Goal: Transaction & Acquisition: Purchase product/service

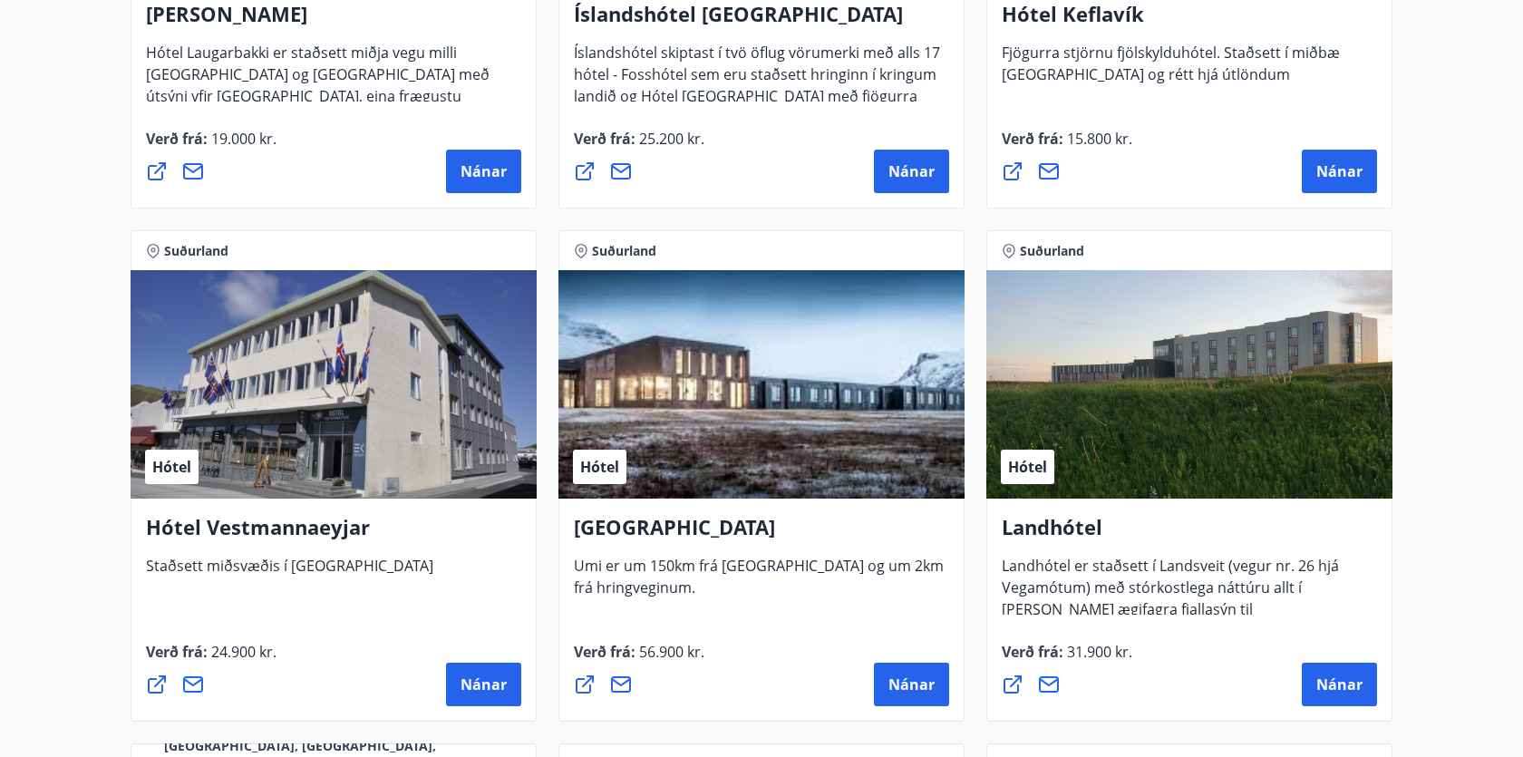
scroll to position [3504, 0]
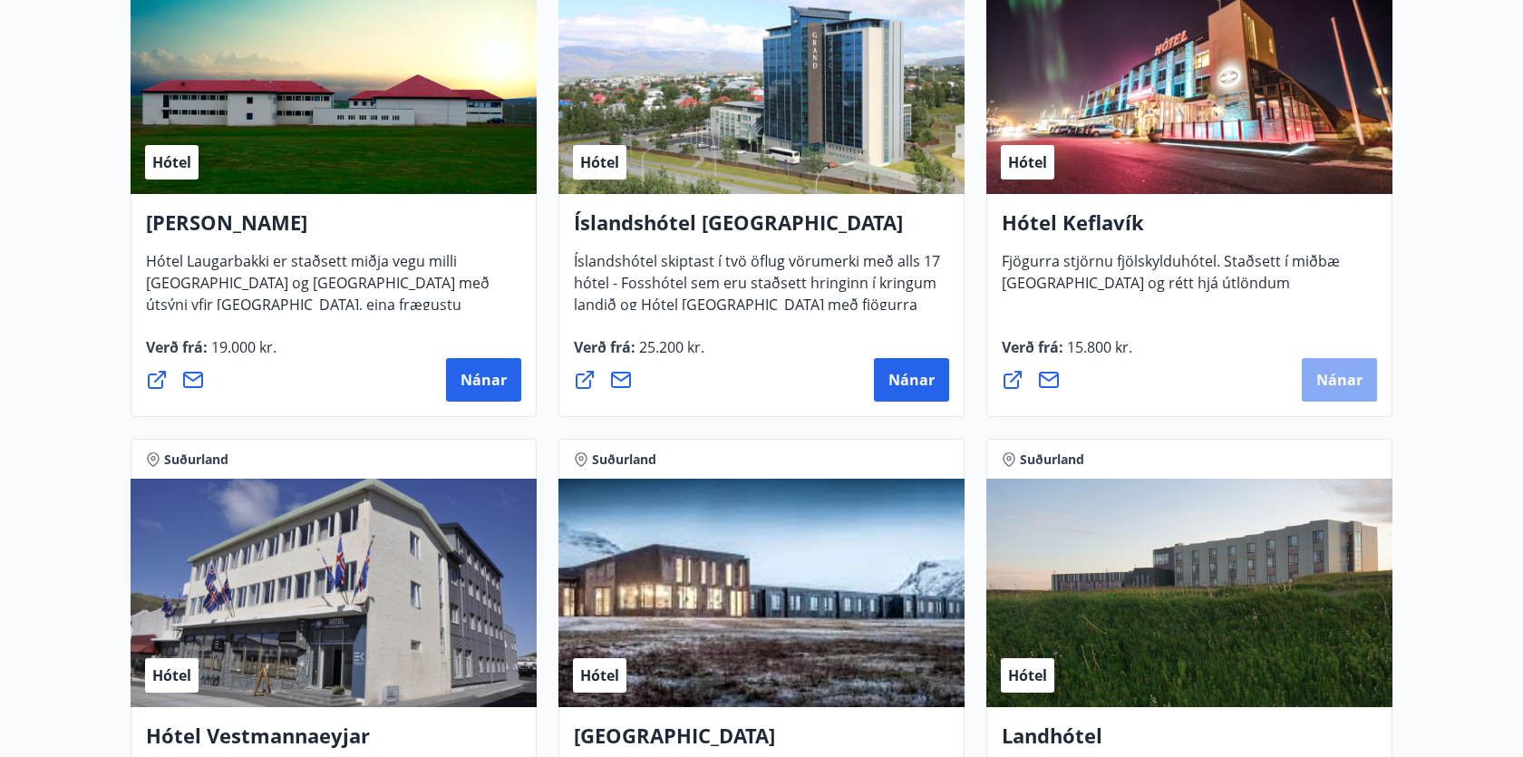
click at [1358, 379] on span "Nánar" at bounding box center [1340, 380] width 46 height 20
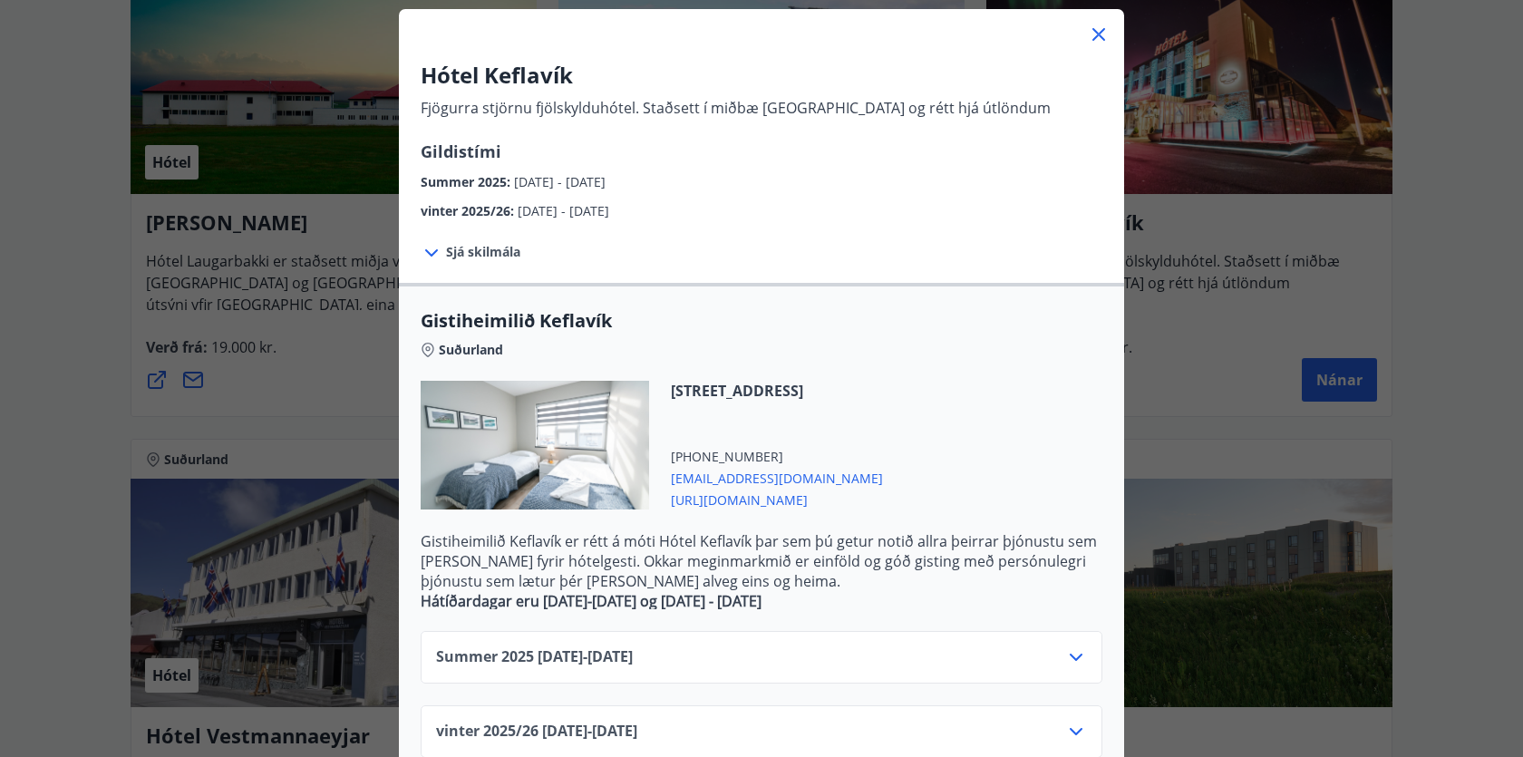
scroll to position [0, 0]
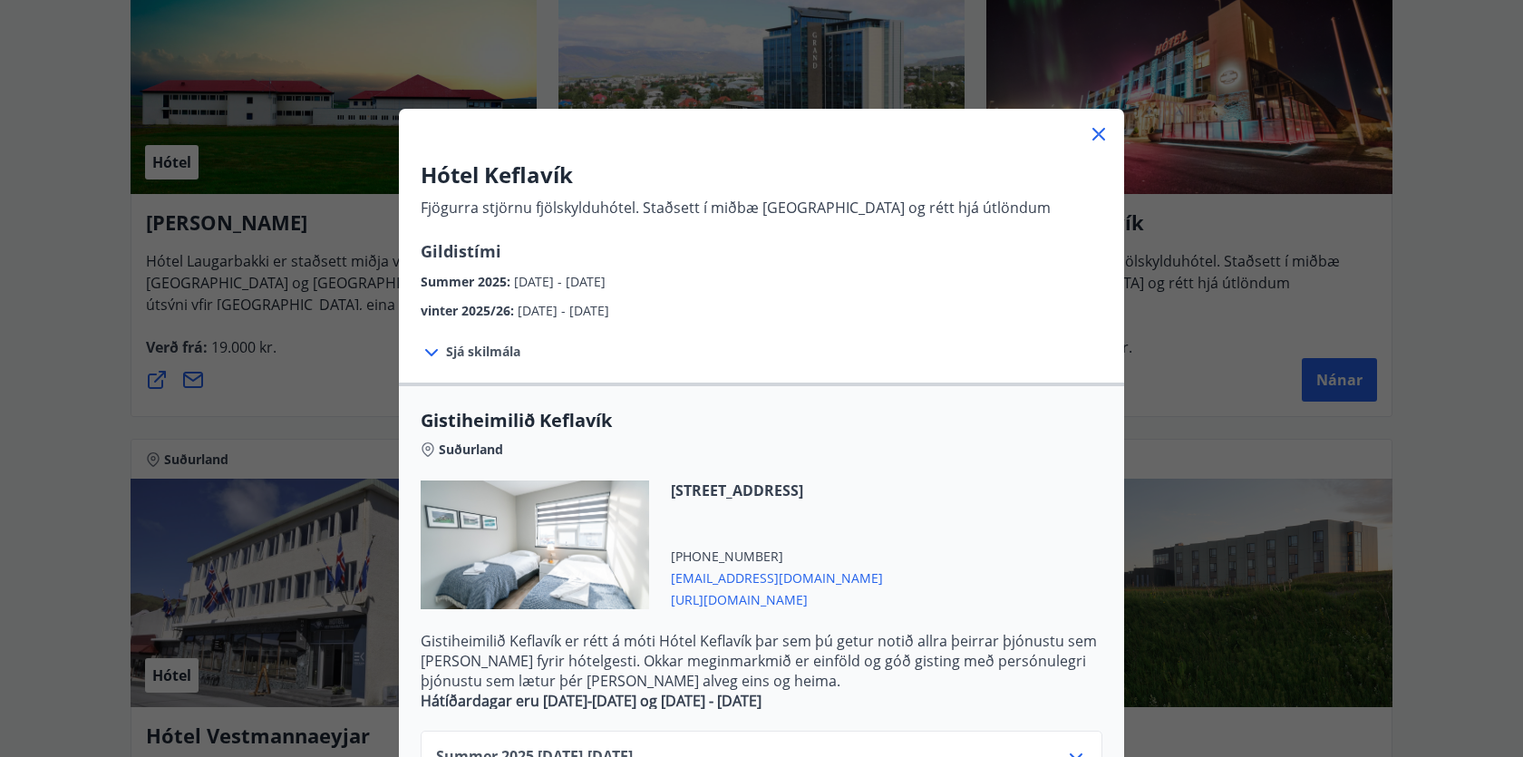
click at [1205, 471] on div "Hótel Keflavík Fjögurra stjörnu fjölskylduhótel. Staðsett í miðbæ [GEOGRAPHIC_D…" at bounding box center [761, 378] width 1523 height 757
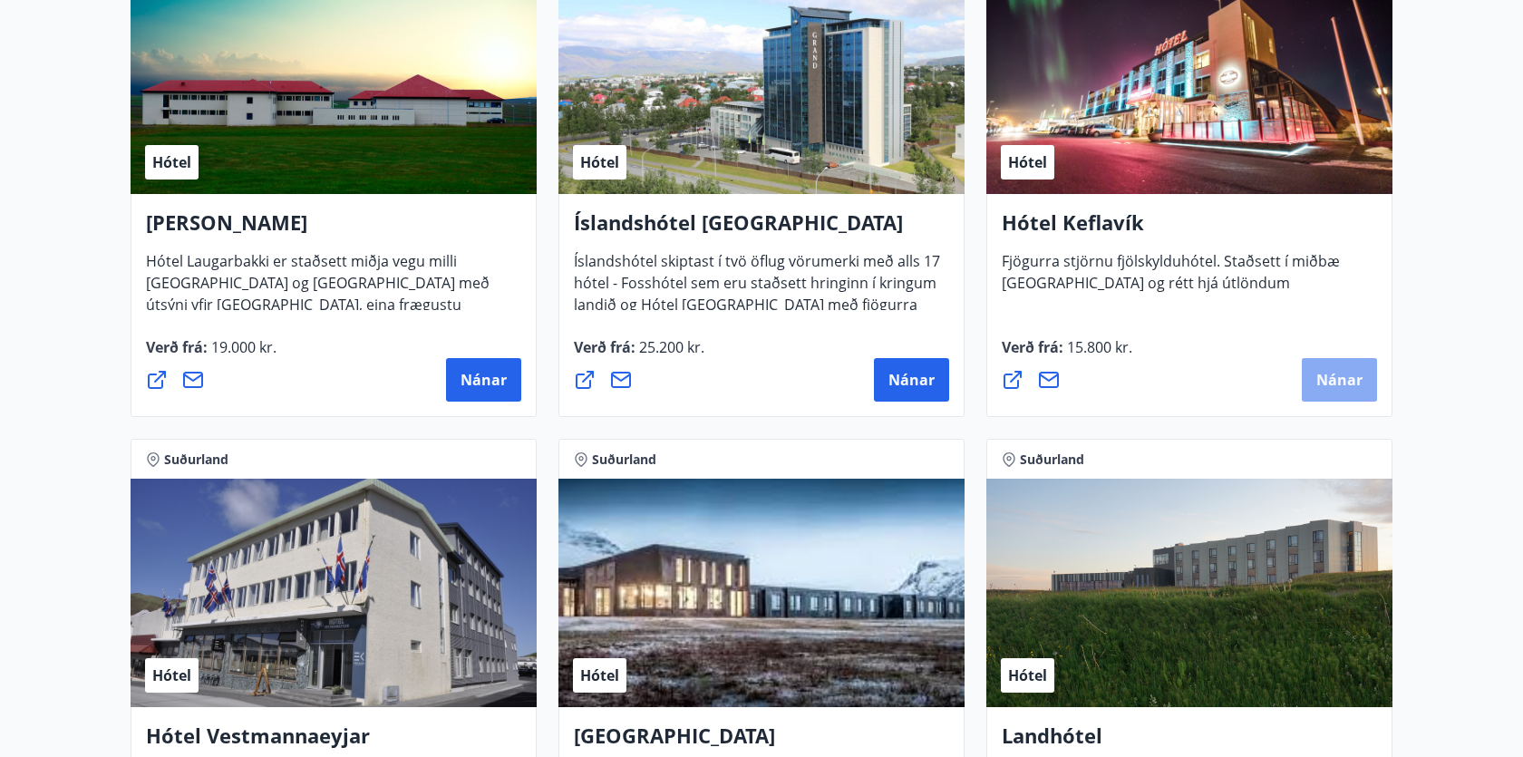
click at [1310, 368] on button "Nánar" at bounding box center [1339, 380] width 75 height 44
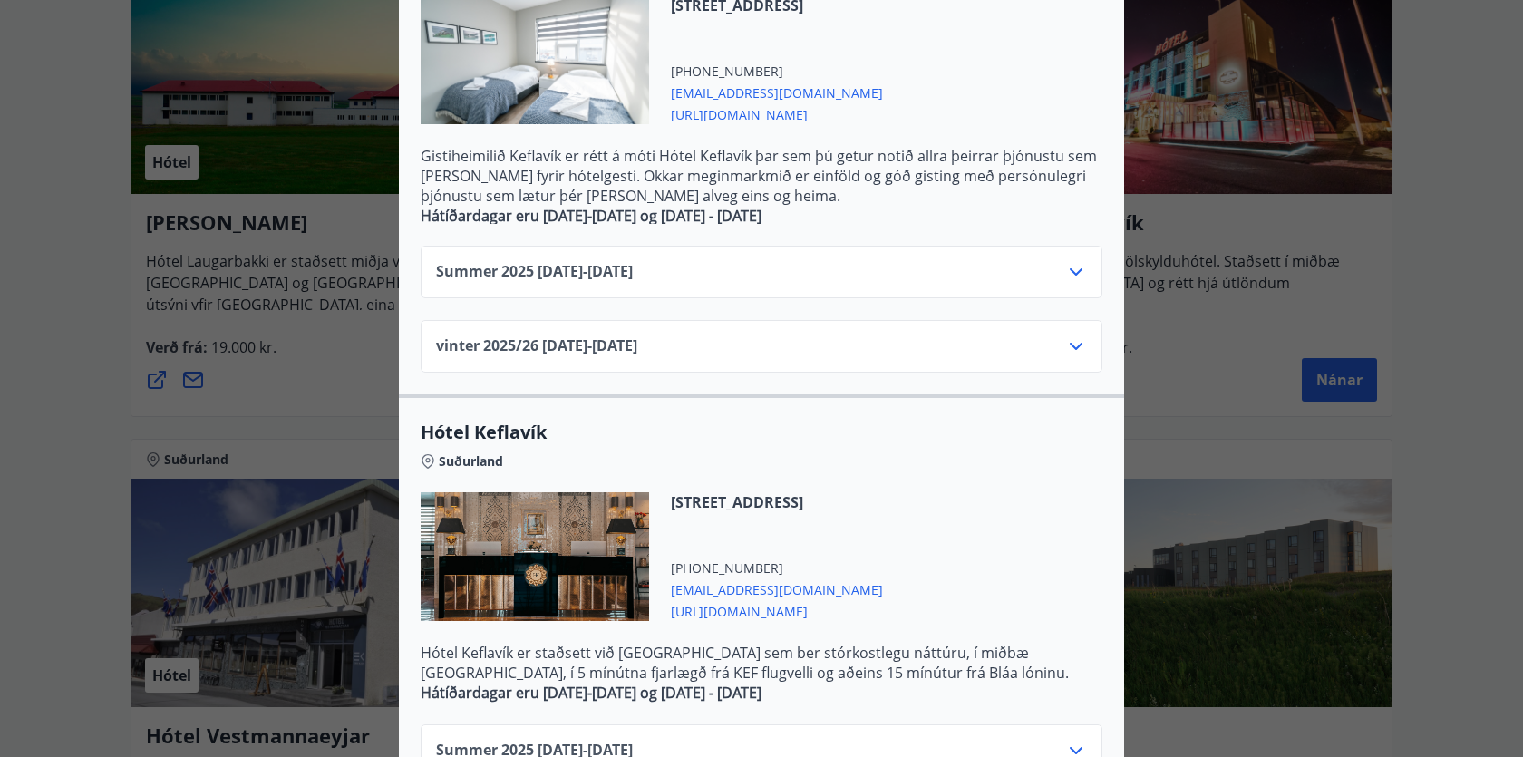
scroll to position [601, 0]
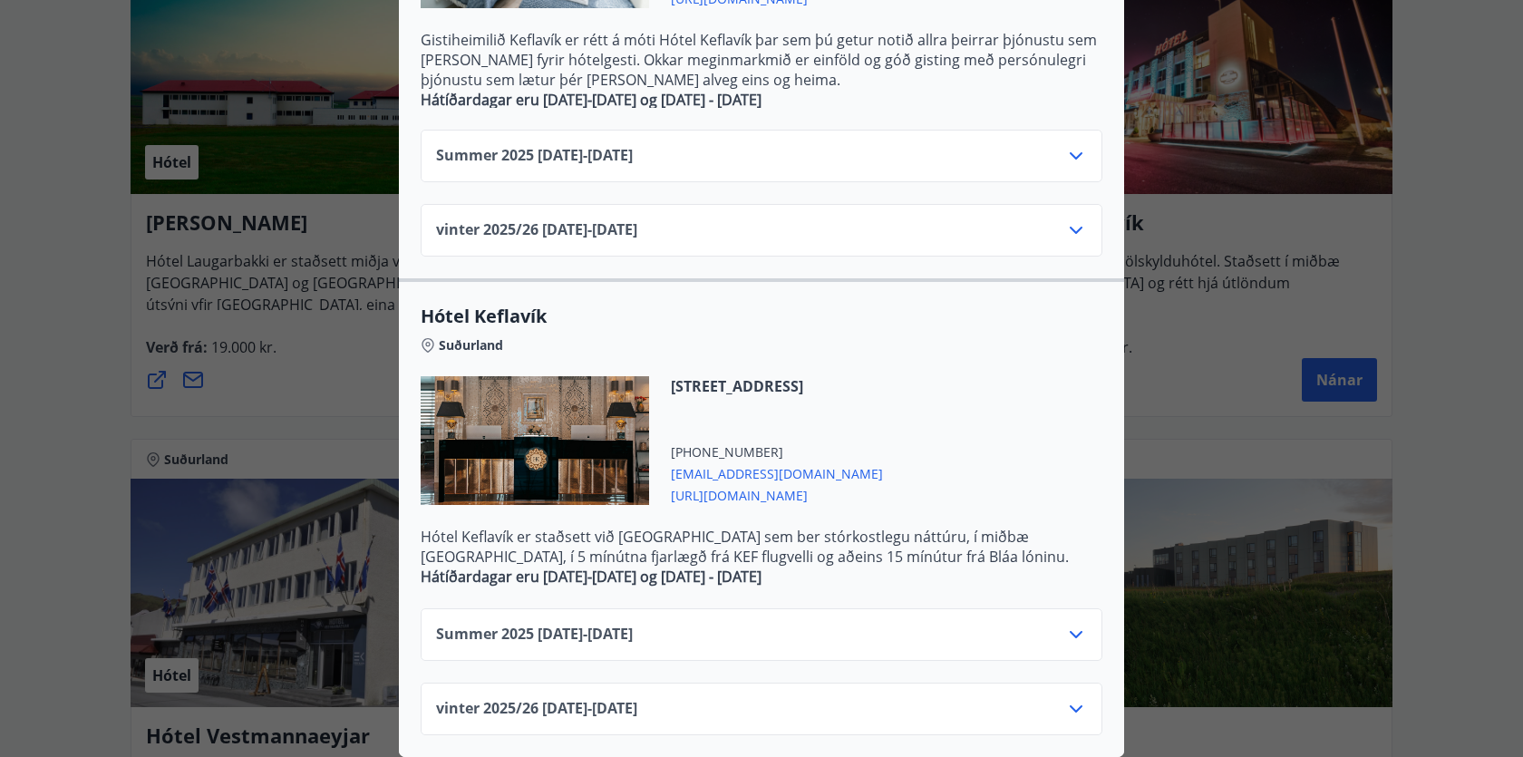
click at [913, 707] on div "vinter 2025/[PHONE_NUMBER][DATE] - [DATE]" at bounding box center [761, 716] width 651 height 36
click at [1072, 706] on icon at bounding box center [1076, 708] width 13 height 7
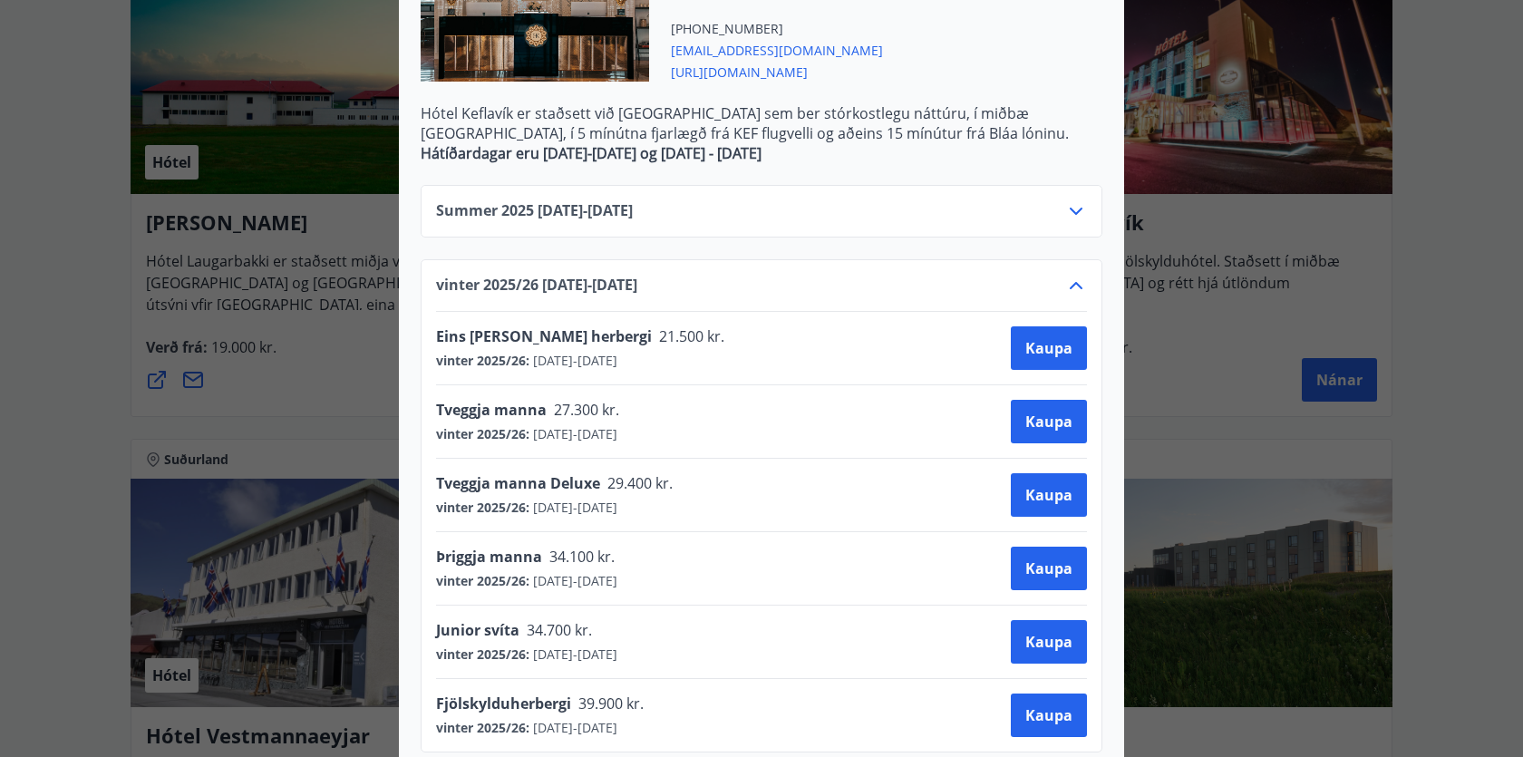
scroll to position [1042, 0]
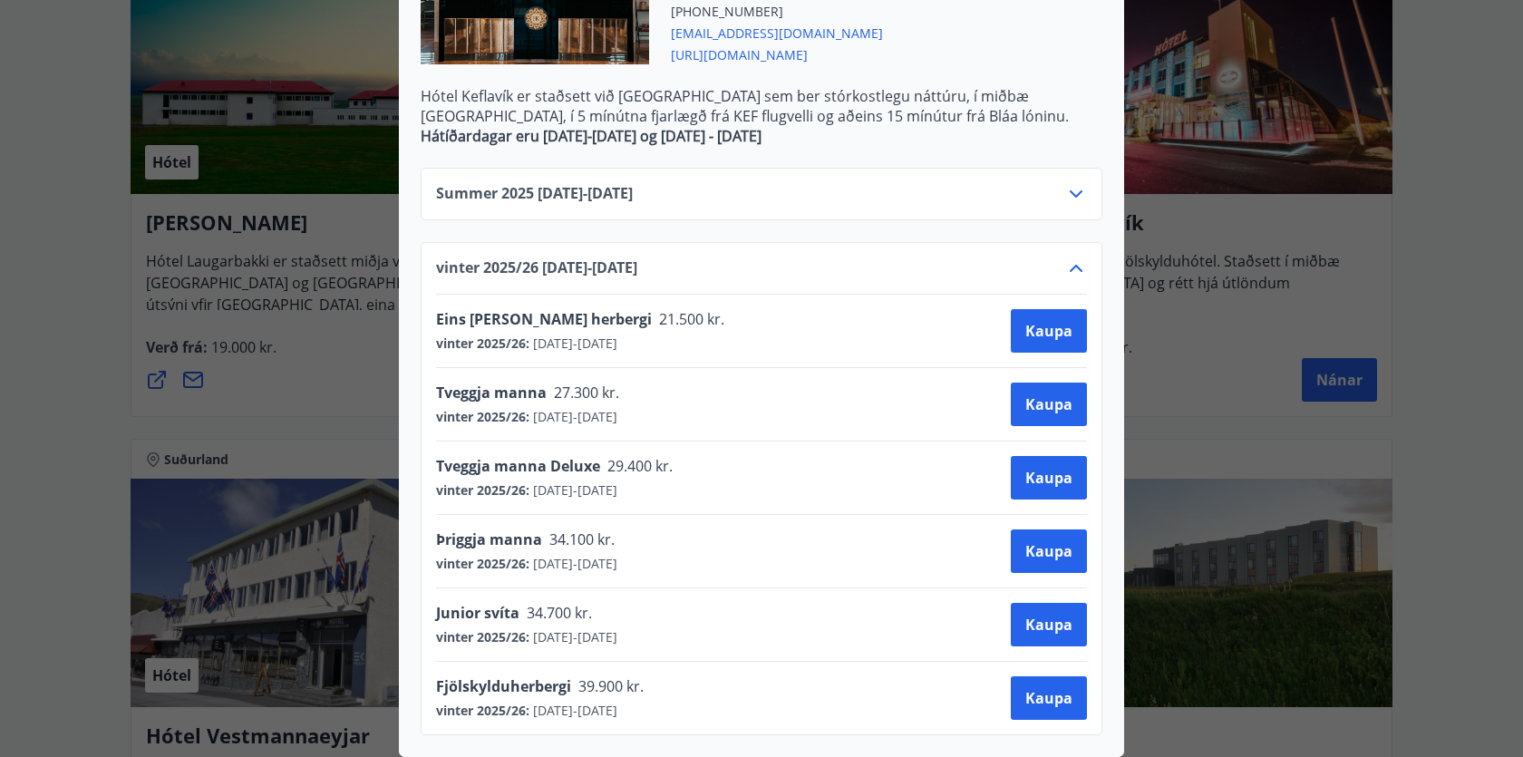
click at [1264, 535] on div "Hótel Keflavík Fjögurra stjörnu fjölskylduhótel. Staðsett í miðbæ [GEOGRAPHIC_D…" at bounding box center [761, 378] width 1523 height 757
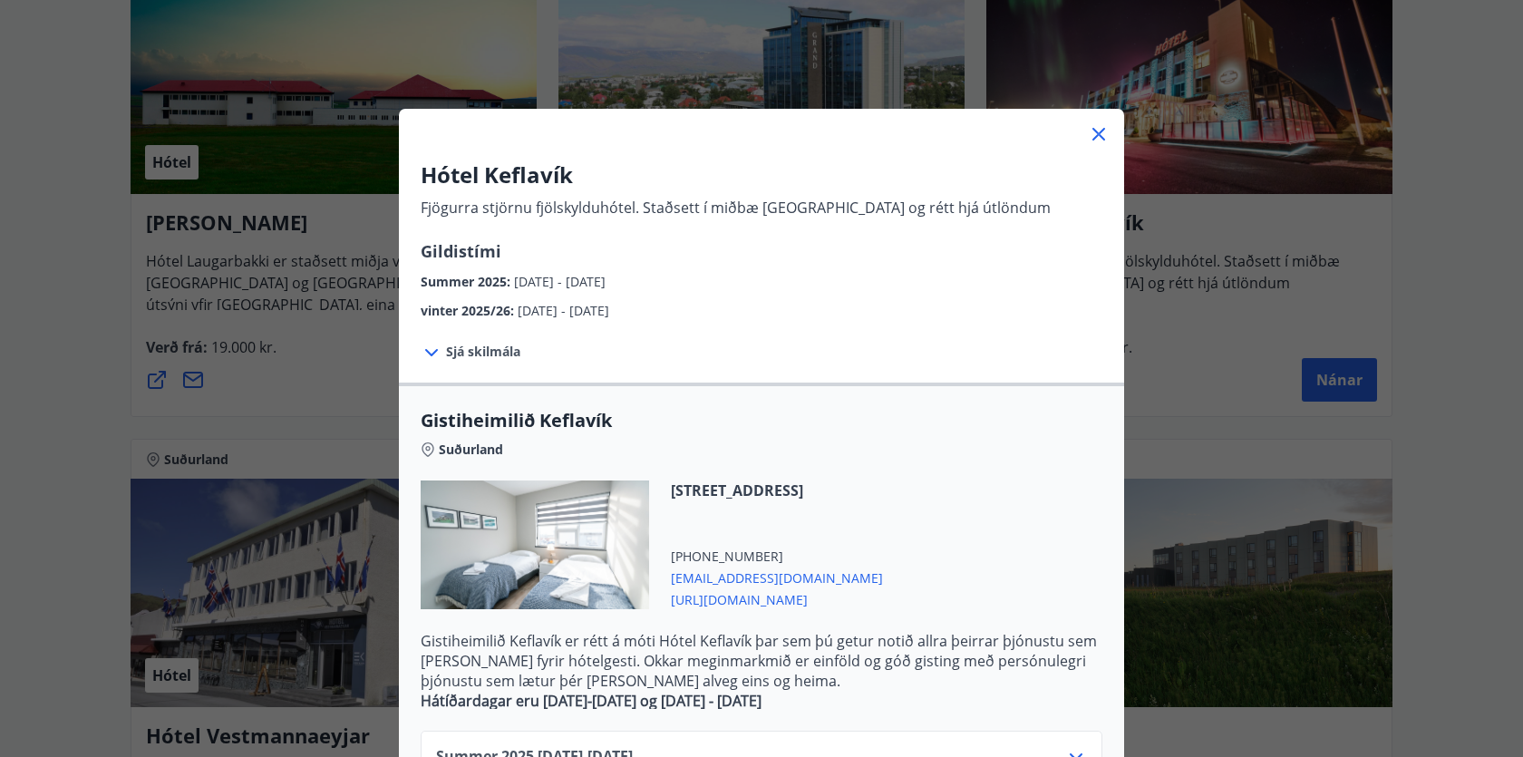
click at [1213, 264] on div "Hótel Keflavík Fjögurra stjörnu fjölskylduhótel. Staðsett í miðbæ [GEOGRAPHIC_D…" at bounding box center [761, 378] width 1523 height 757
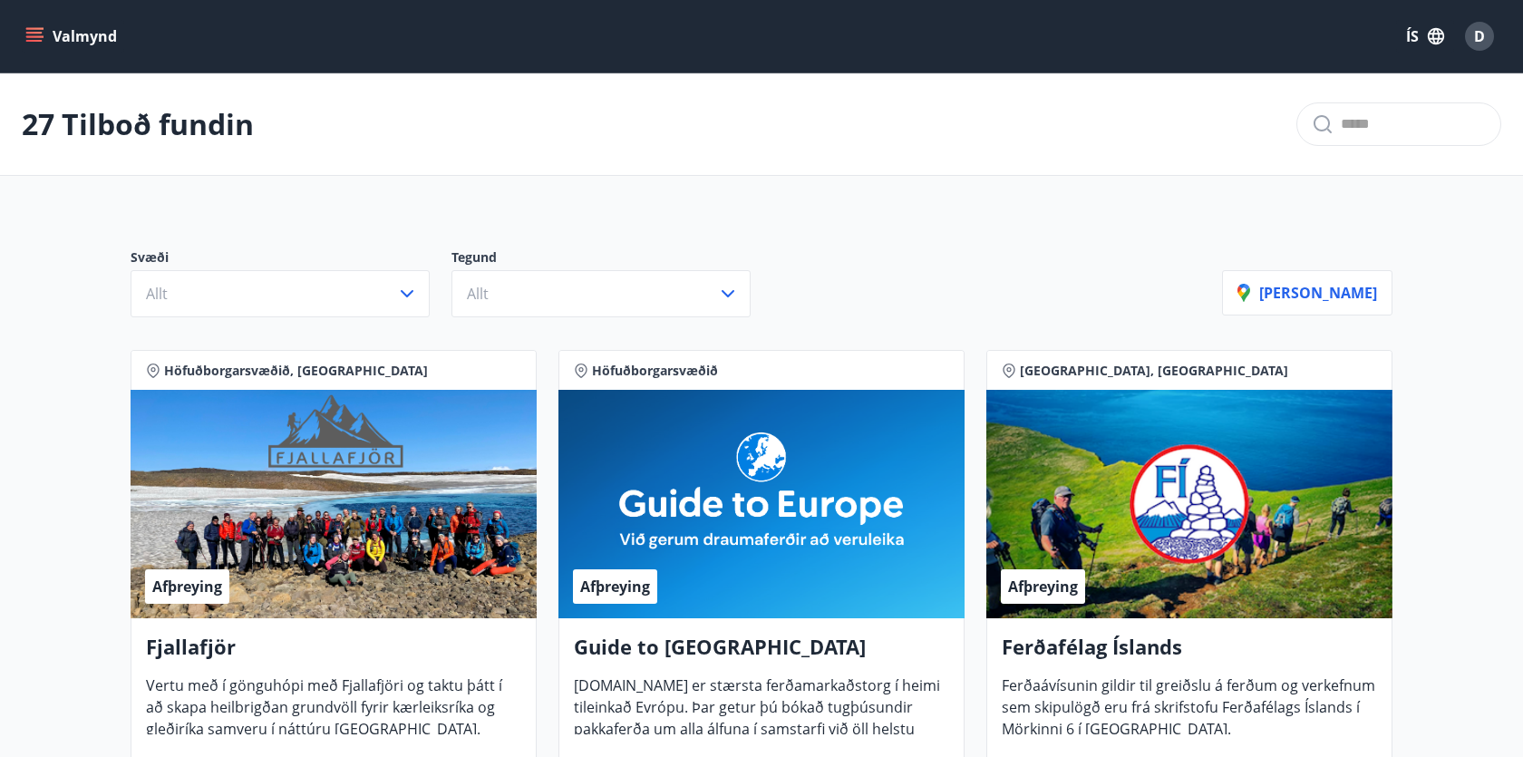
click at [40, 39] on icon "menu" at bounding box center [34, 36] width 18 height 18
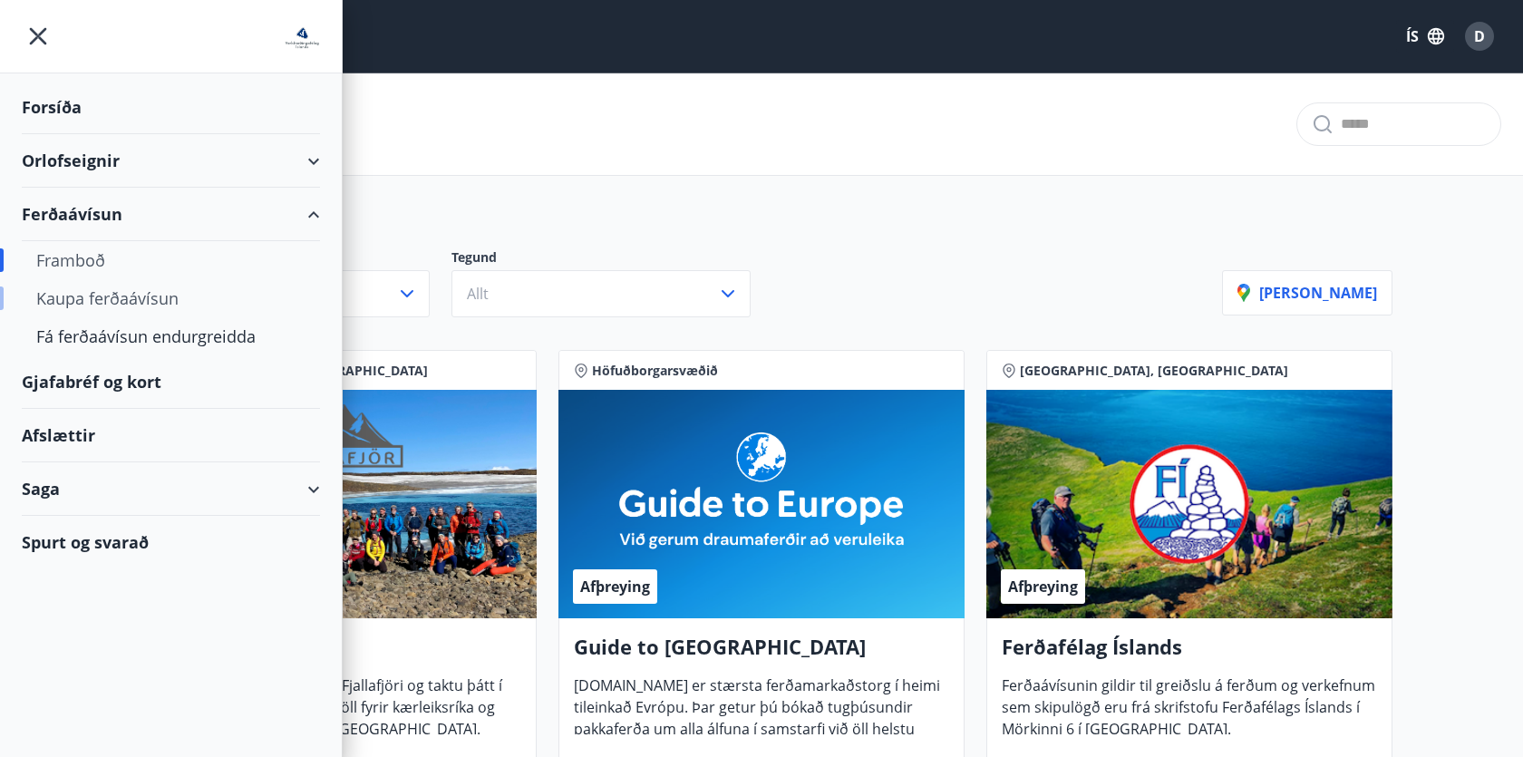
click at [133, 292] on div "Kaupa ferðaávísun" at bounding box center [170, 298] width 269 height 38
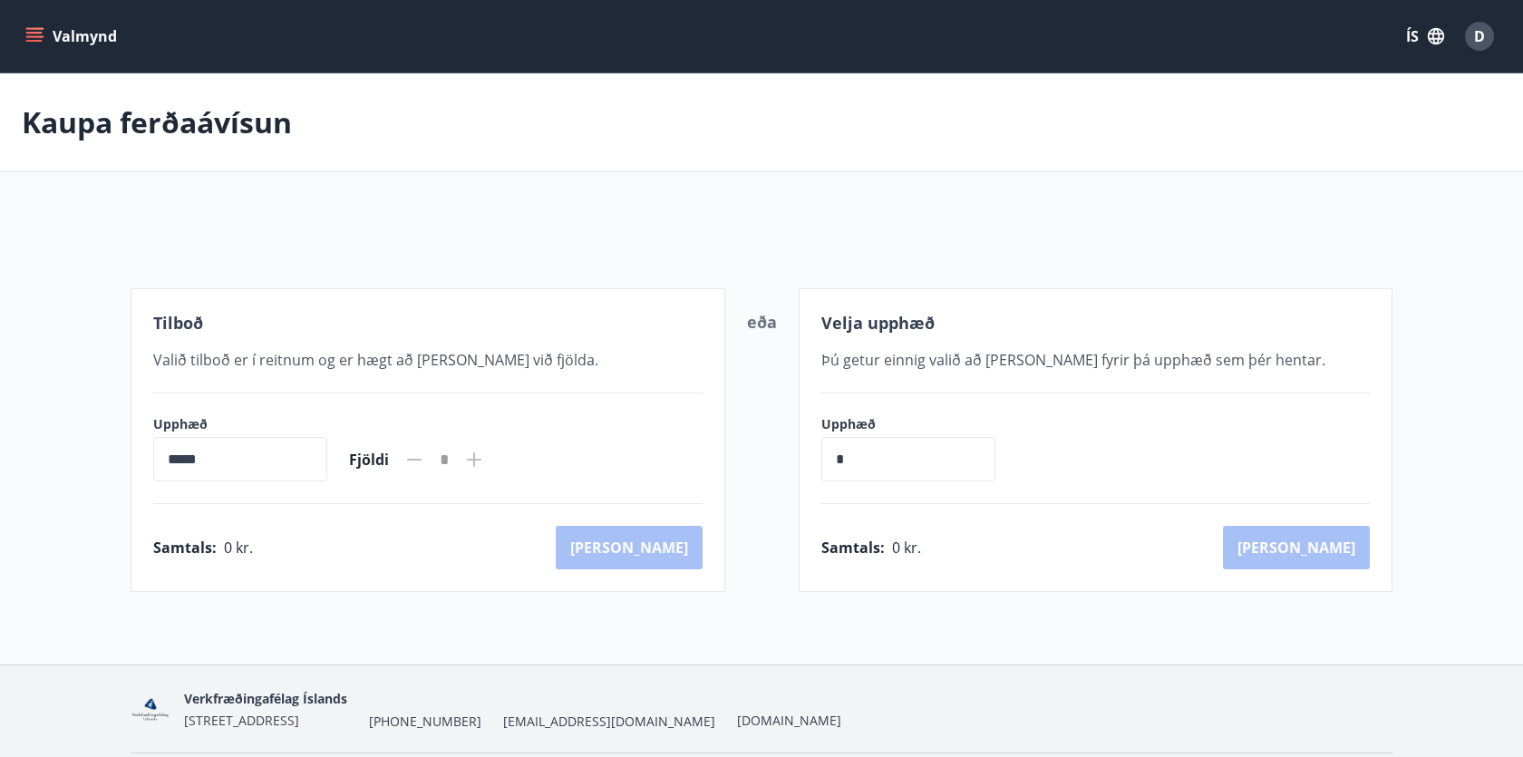
click at [33, 20] on button "Valmynd" at bounding box center [73, 36] width 102 height 33
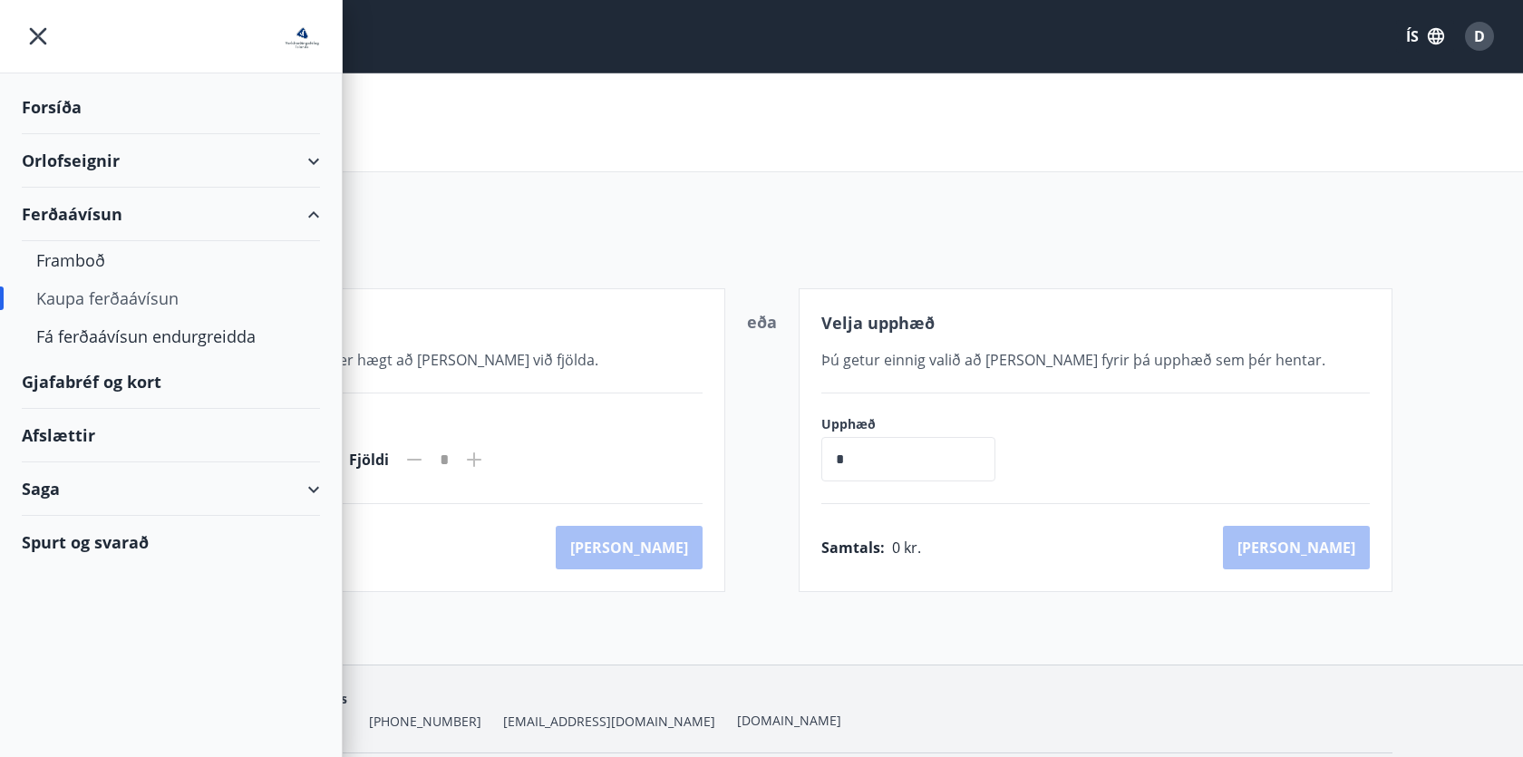
click at [124, 375] on div "Gjafabréf og kort" at bounding box center [171, 382] width 298 height 54
